Goal: Information Seeking & Learning: Learn about a topic

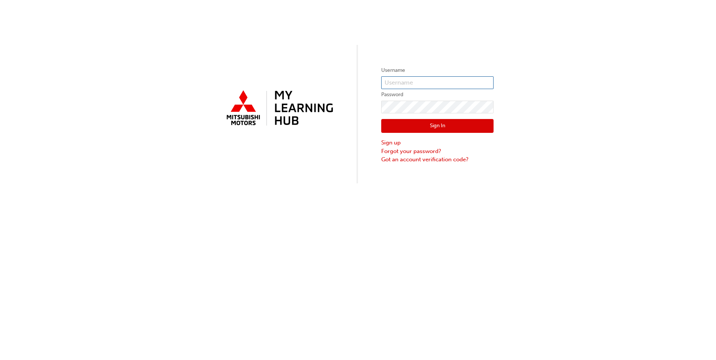
type input "0005002678"
click at [444, 126] on button "Sign In" at bounding box center [437, 126] width 112 height 14
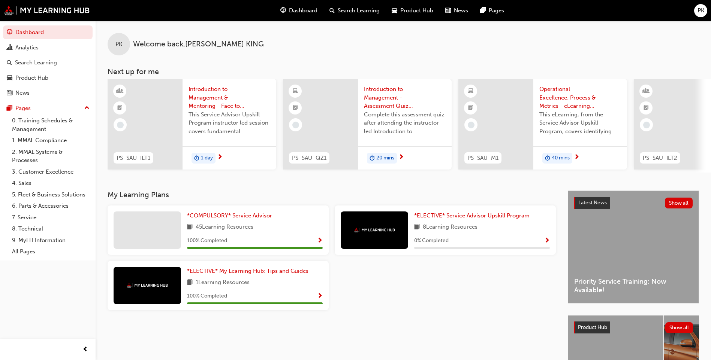
click at [245, 219] on span "*COMPULSORY* Service Advisor" at bounding box center [229, 215] width 85 height 7
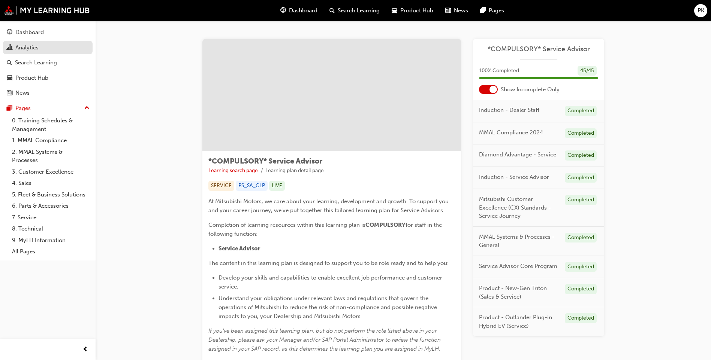
click at [28, 48] on div "Analytics" at bounding box center [26, 47] width 23 height 9
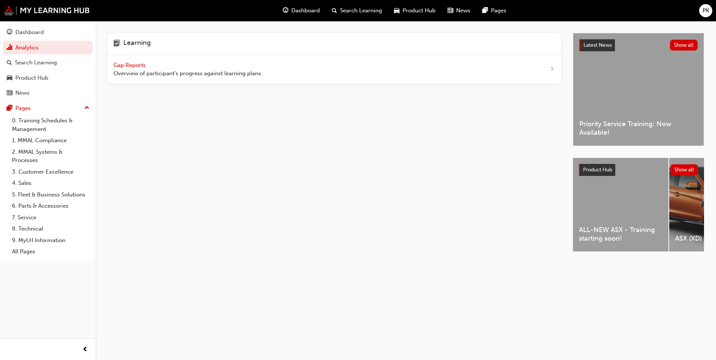
click at [131, 64] on span "Gap Reports" at bounding box center [131, 65] width 34 height 7
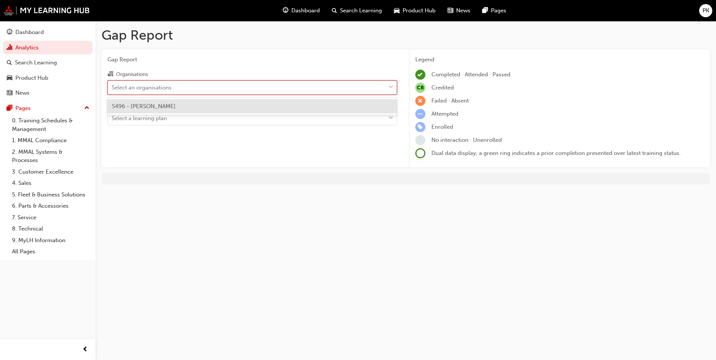
click at [379, 88] on div "Select an organisations" at bounding box center [247, 87] width 278 height 13
click at [112, 88] on input "Organisations option S496 - Agostino Mitsubishi focused, 1 of 1. 1 result avail…" at bounding box center [112, 87] width 1 height 6
click at [185, 108] on div "S496 - [PERSON_NAME]" at bounding box center [253, 106] width 290 height 15
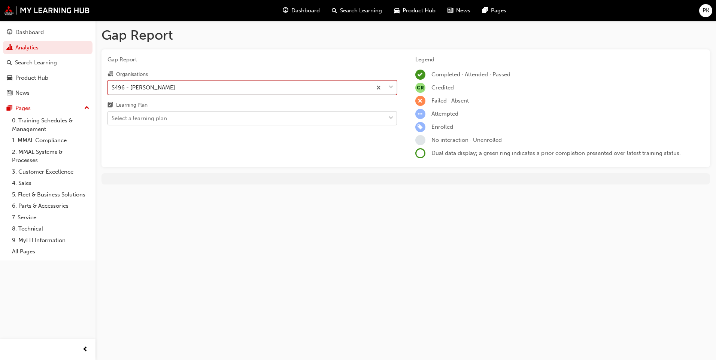
click at [387, 119] on div at bounding box center [390, 118] width 11 height 13
click at [112, 119] on input "Learning Plan Select a learning plan" at bounding box center [112, 118] width 1 height 6
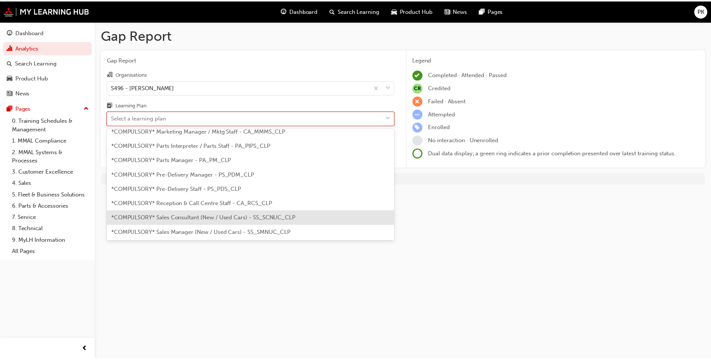
scroll to position [187, 0]
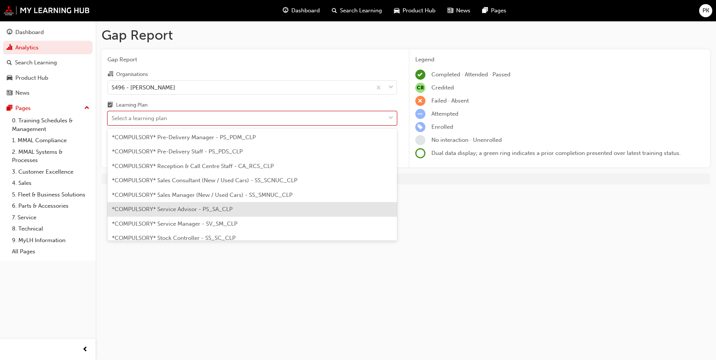
click at [179, 209] on span "*COMPULSORY* Service Advisor - PS_SA_CLP" at bounding box center [172, 209] width 121 height 7
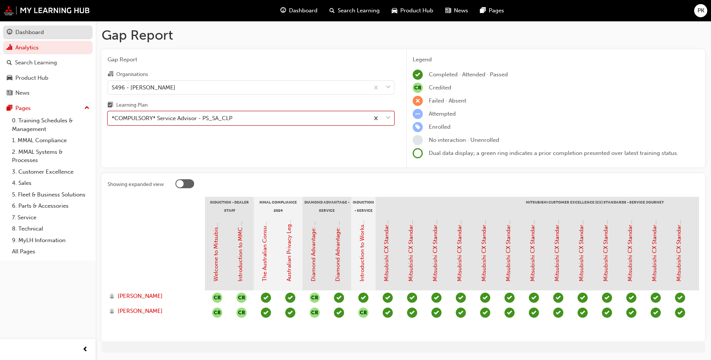
click at [31, 29] on div "Dashboard" at bounding box center [29, 32] width 28 height 9
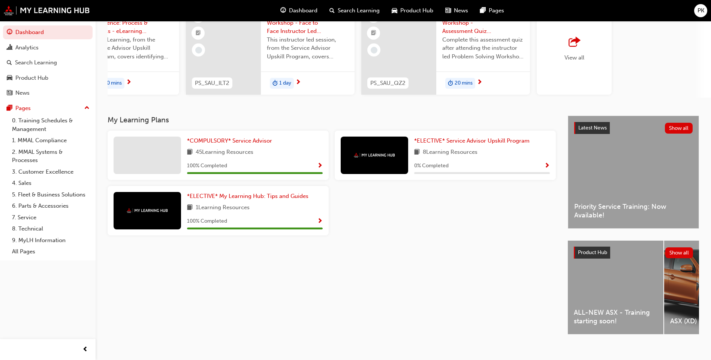
scroll to position [87, 0]
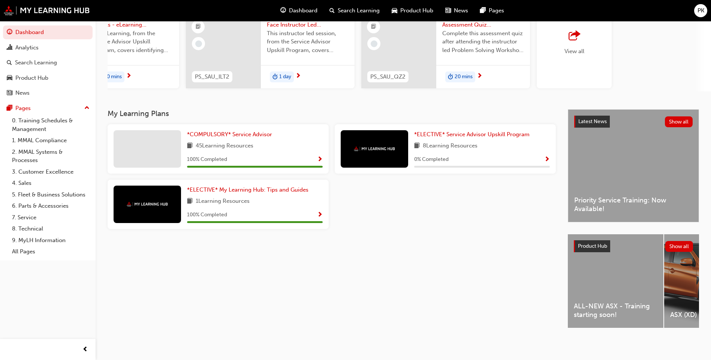
click at [680, 273] on div "ASX (XD)" at bounding box center [712, 281] width 96 height 94
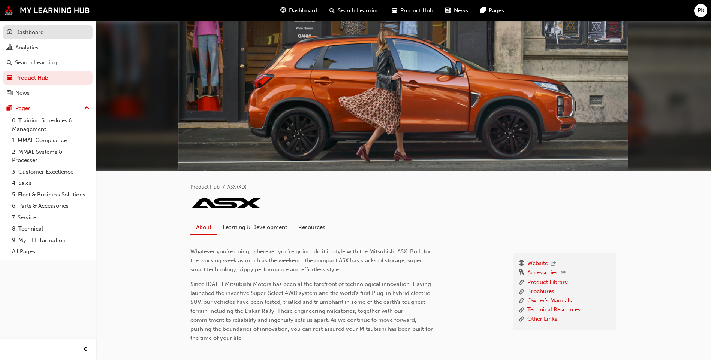
click at [33, 31] on div "Dashboard" at bounding box center [29, 32] width 28 height 9
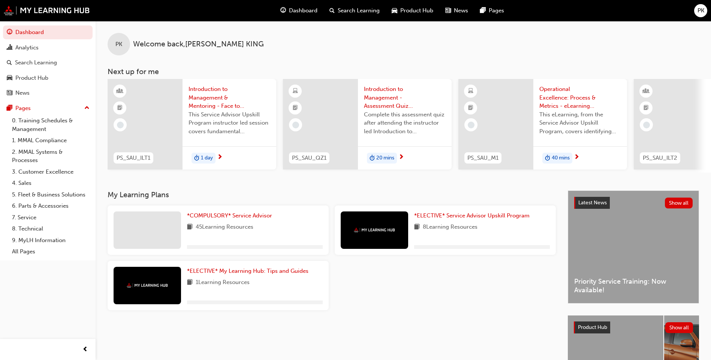
click at [602, 334] on div "Product Hub" at bounding box center [592, 328] width 36 height 12
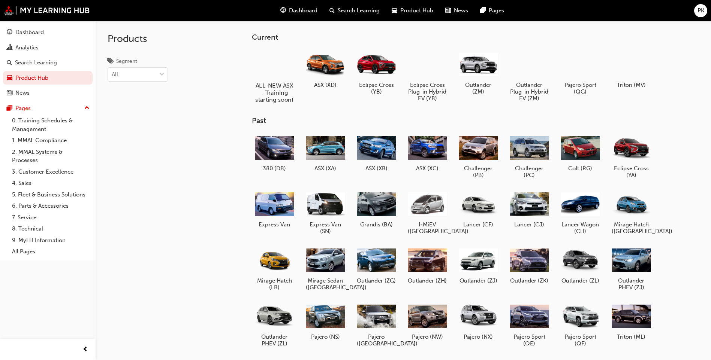
click at [269, 64] on div at bounding box center [275, 64] width 42 height 30
